Goal: Task Accomplishment & Management: Manage account settings

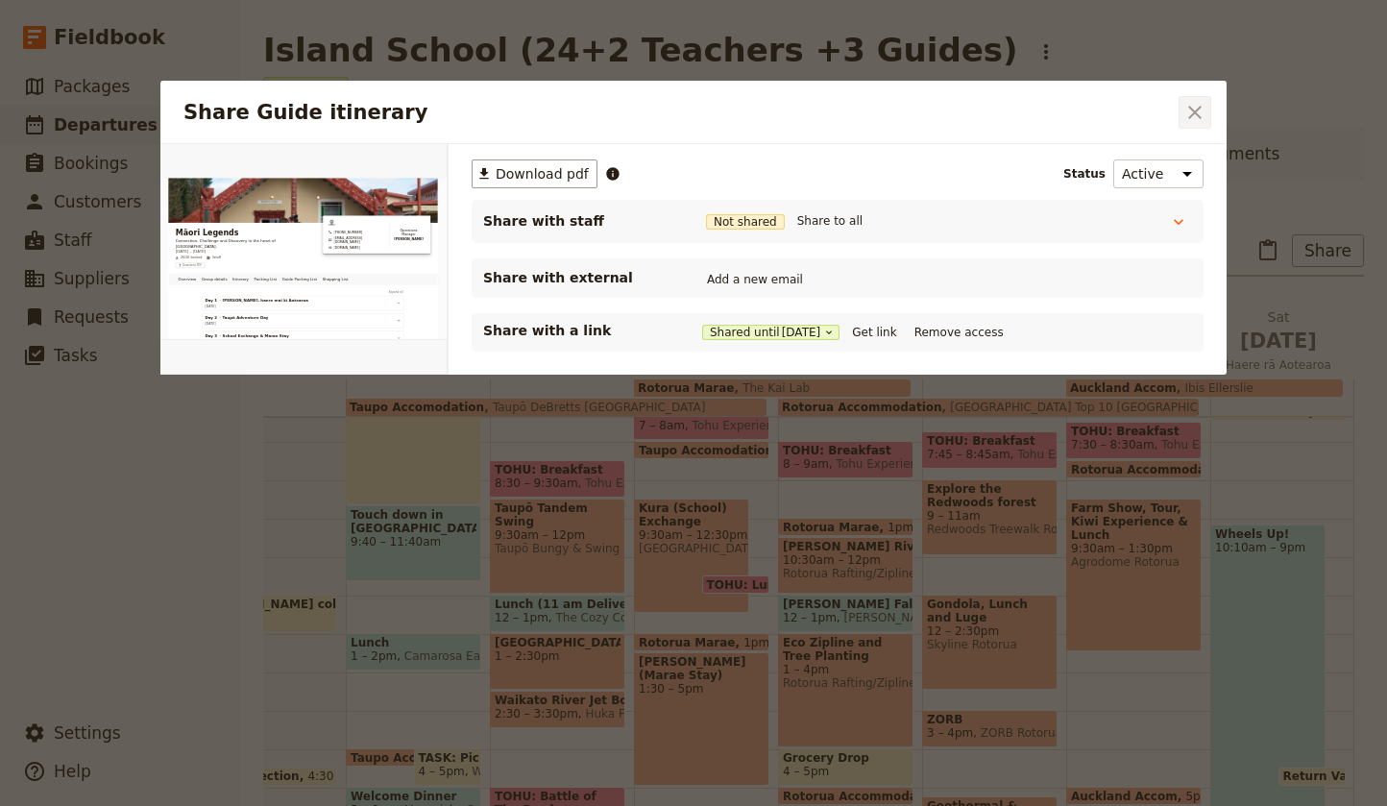
click at [1195, 109] on icon "Close dialog" at bounding box center [1194, 112] width 23 height 23
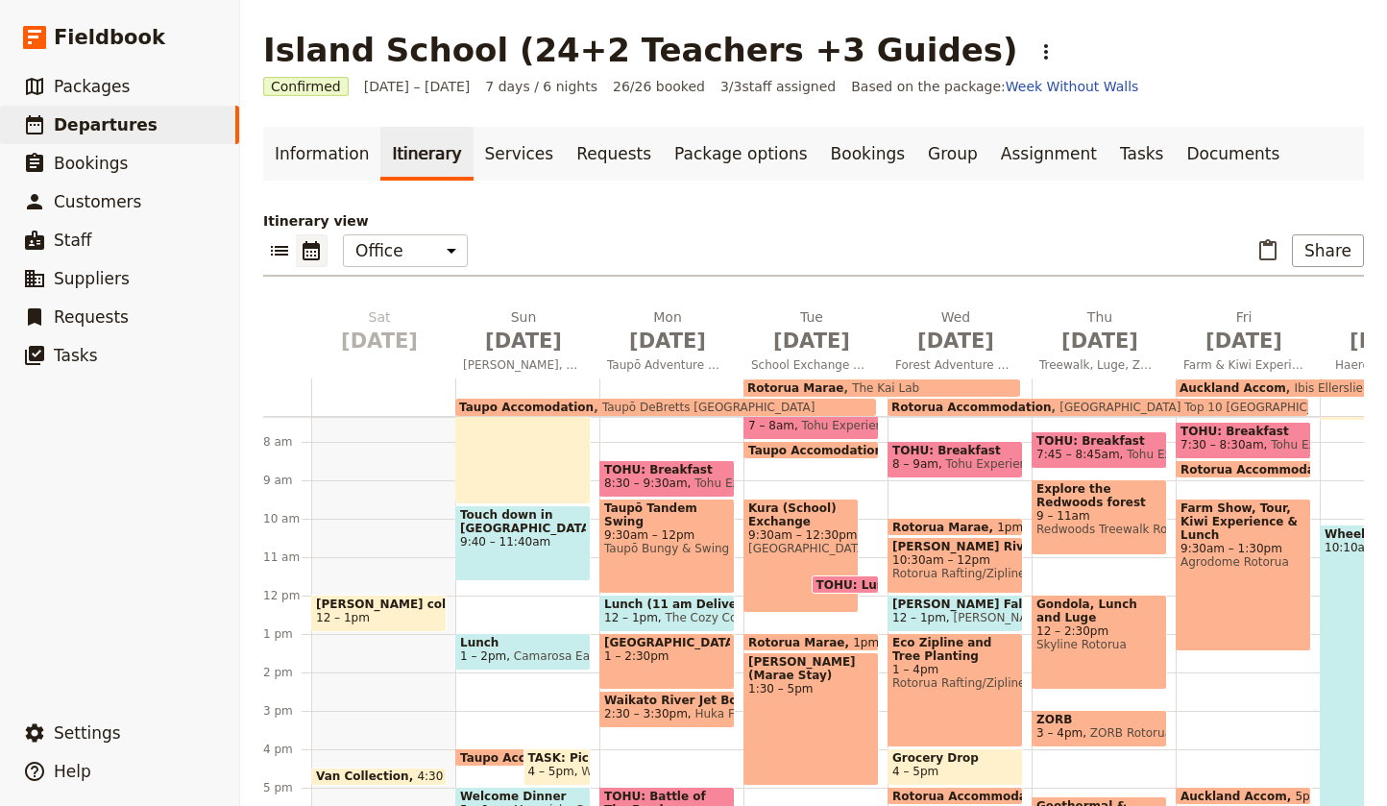
click at [832, 582] on span "TOHU: Lunch" at bounding box center [862, 584] width 92 height 12
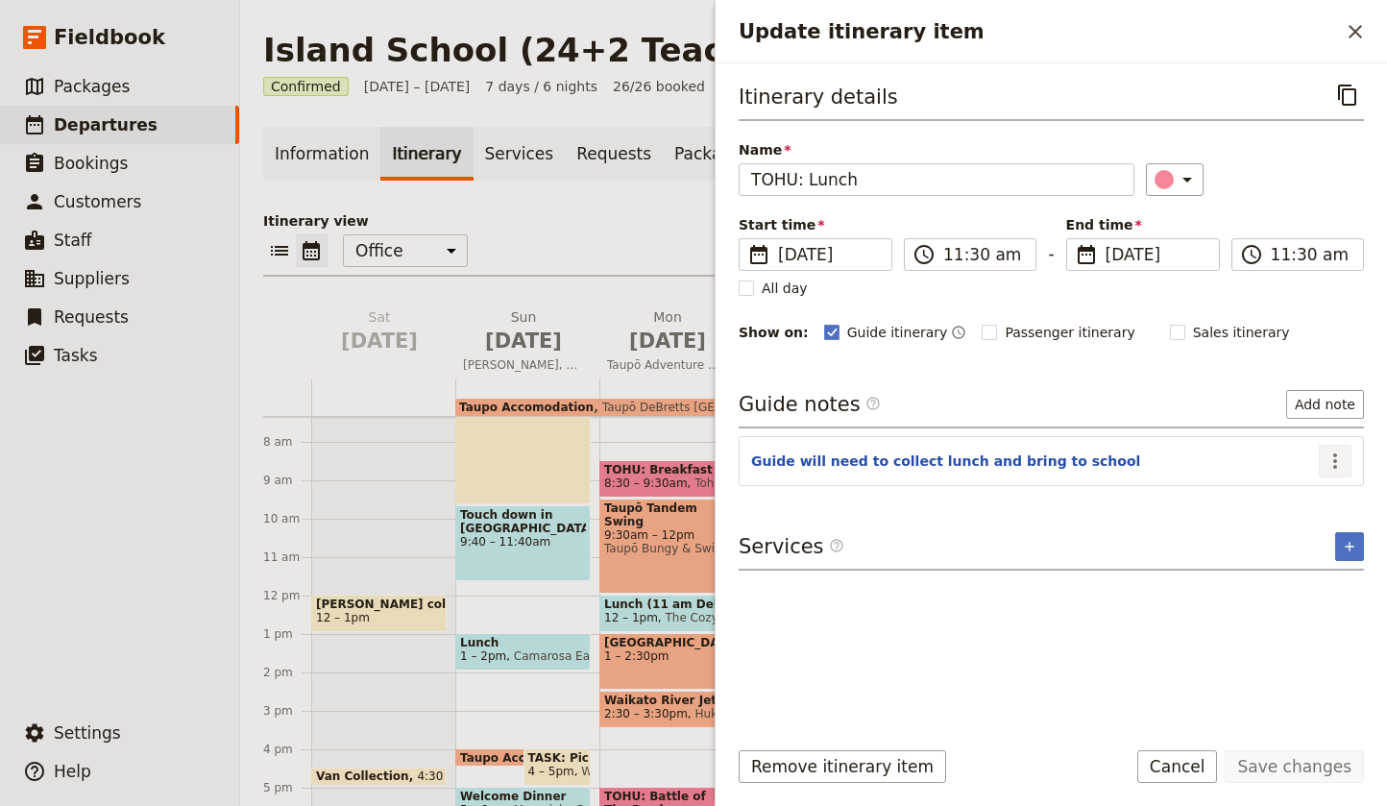
click at [1327, 455] on icon "Actions" at bounding box center [1334, 460] width 23 height 23
click at [1301, 499] on span "Edit note" at bounding box center [1279, 503] width 60 height 19
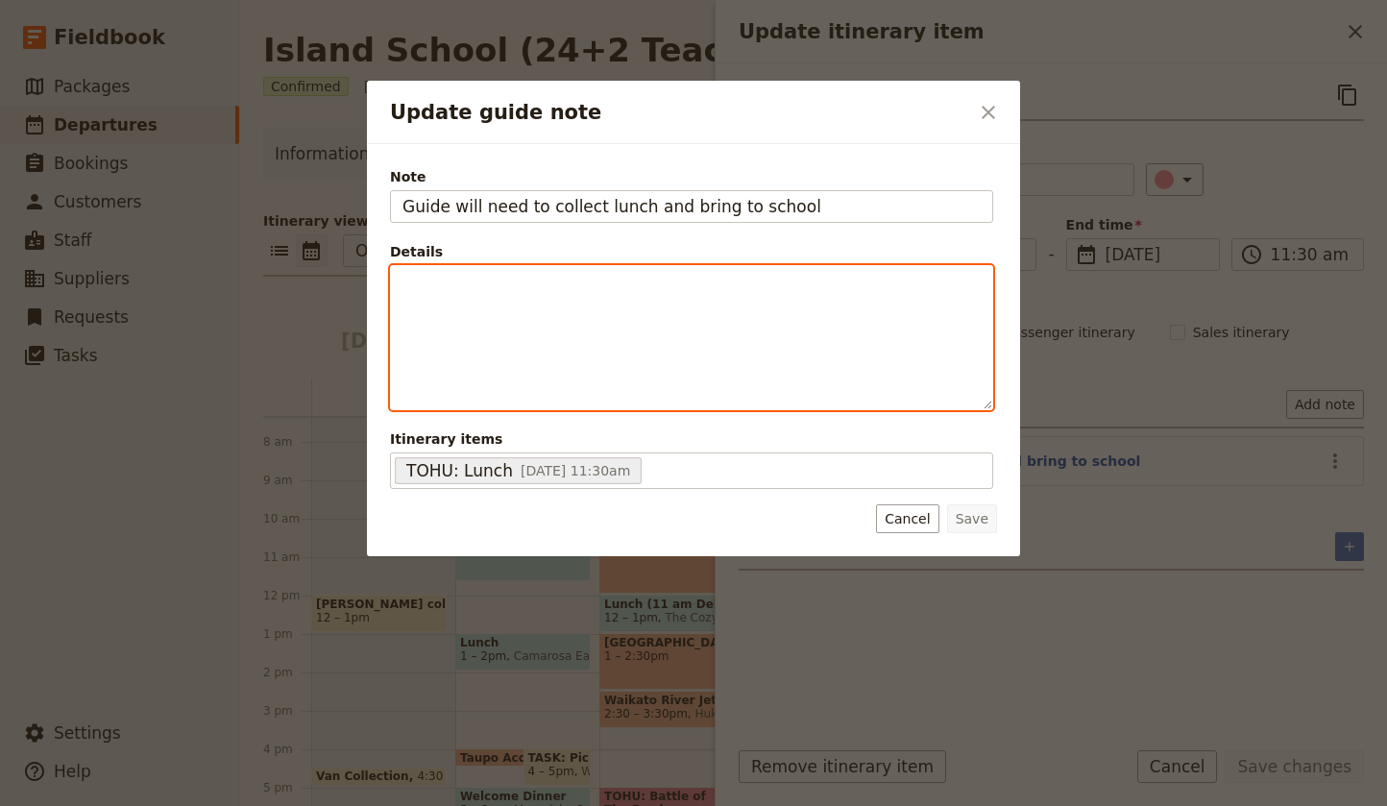
click at [498, 302] on div "Update guide note" at bounding box center [691, 337] width 601 height 143
click at [422, 285] on span "35 Stdents" at bounding box center [438, 283] width 73 height 15
click at [468, 285] on span "35 [DEMOGRAPHIC_DATA] Stdents" at bounding box center [516, 283] width 229 height 15
click at [588, 289] on p "35 Kurs Students" at bounding box center [691, 283] width 578 height 19
click at [533, 285] on span "35 Kurs Students + Ourgroup" at bounding box center [501, 283] width 198 height 15
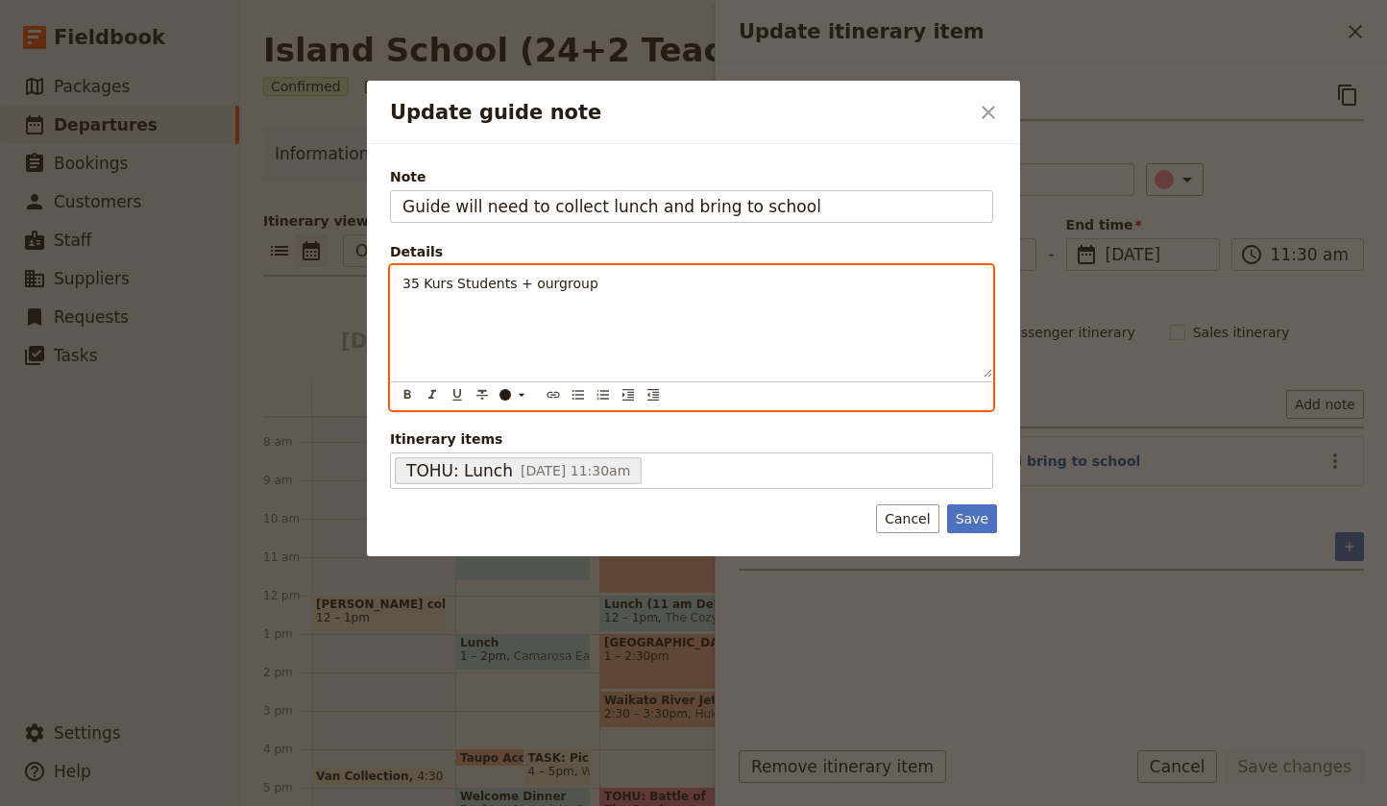
click at [549, 288] on span "35 Kurs Students + ourgroup" at bounding box center [500, 283] width 196 height 15
click at [449, 283] on span "35 Kurs Students + our group" at bounding box center [502, 283] width 200 height 15
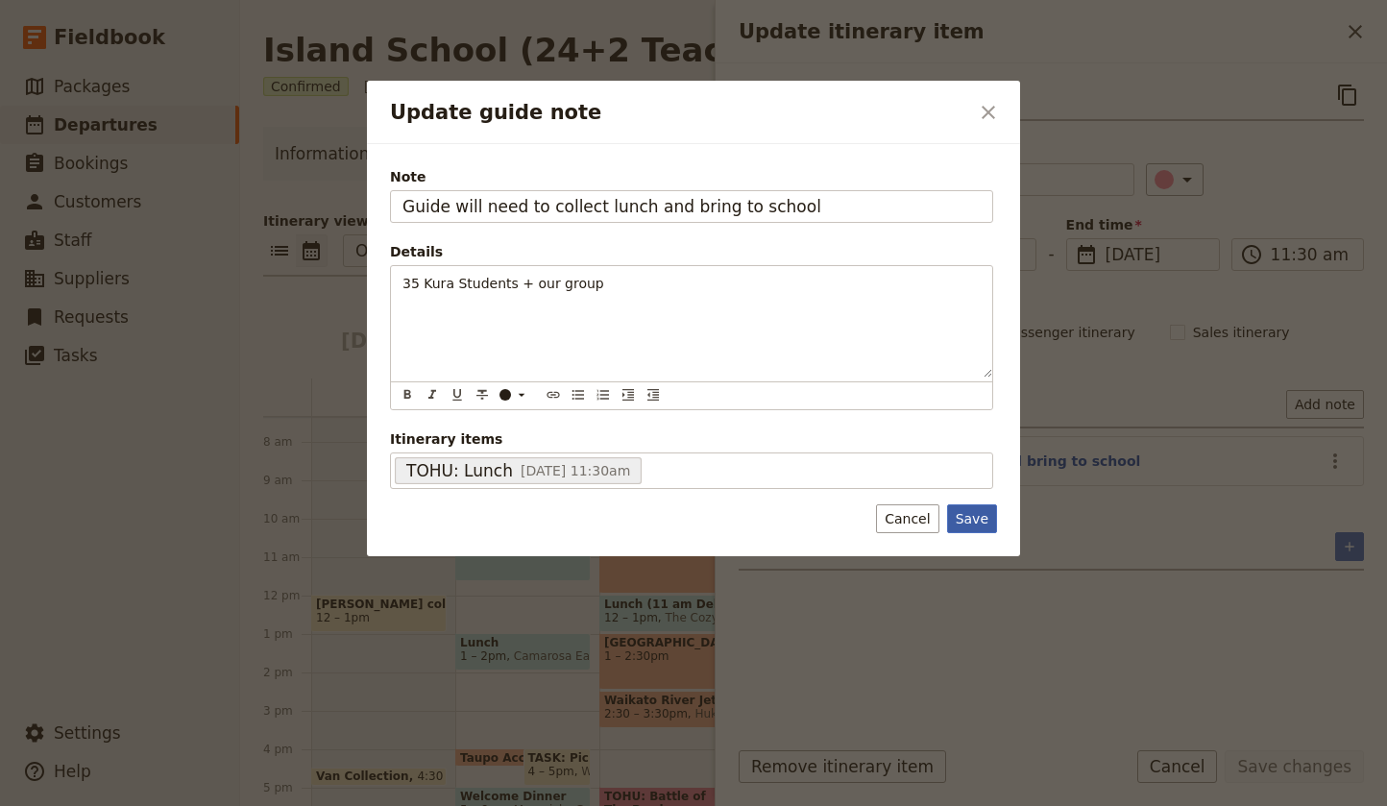
click at [973, 516] on button "Save" at bounding box center [972, 518] width 50 height 29
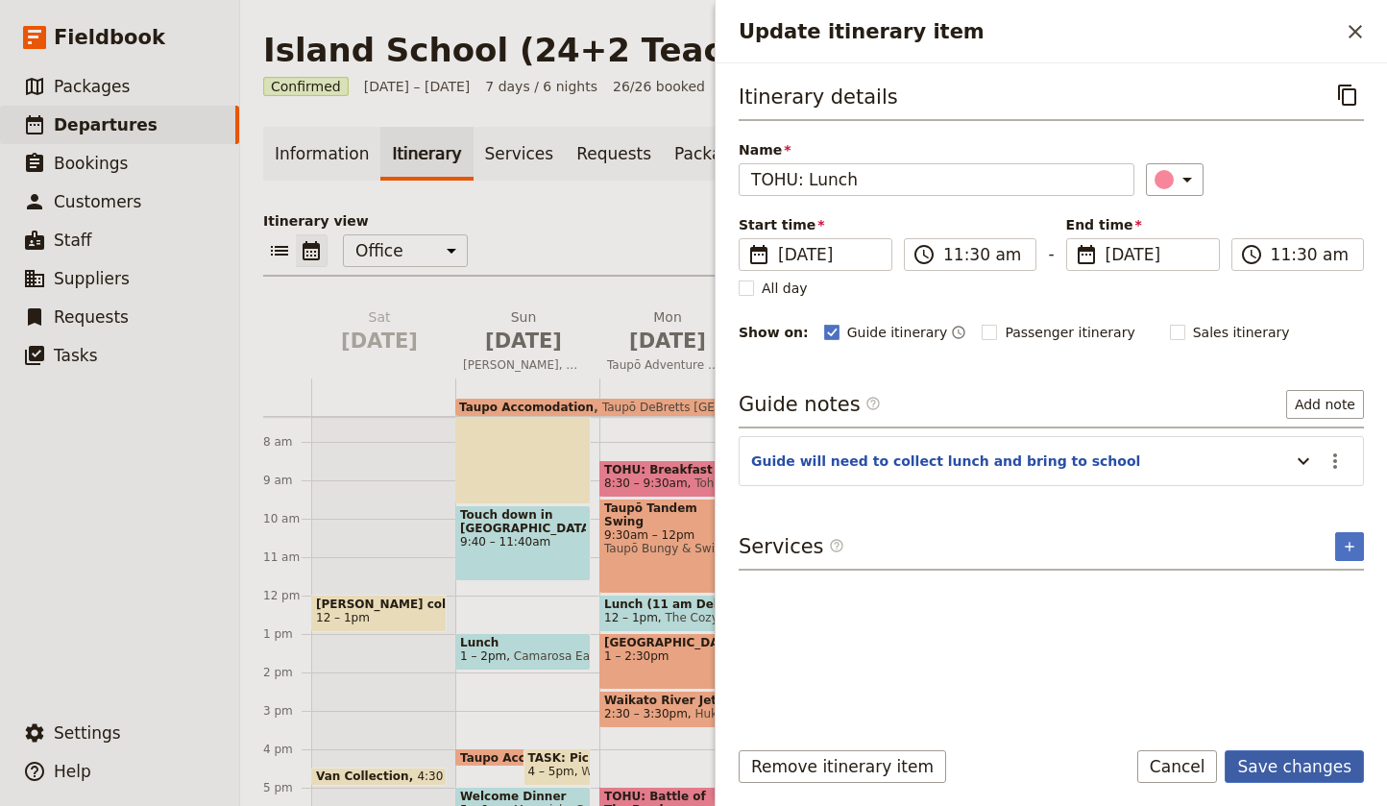
click at [1312, 762] on button "Save changes" at bounding box center [1293, 766] width 139 height 33
